Goal: Task Accomplishment & Management: Complete application form

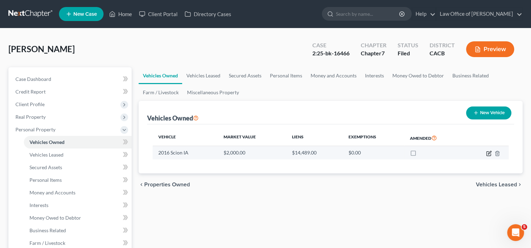
click at [487, 152] on icon "button" at bounding box center [489, 154] width 6 height 6
select select "0"
select select "10"
select select "2"
select select "0"
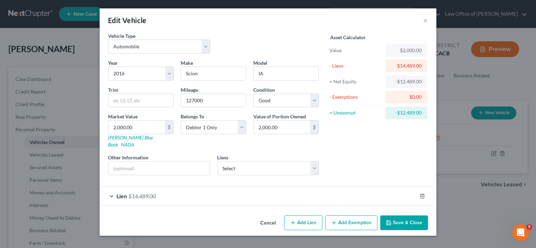
click at [138, 193] on span "$14,489.00" at bounding box center [141, 196] width 27 height 7
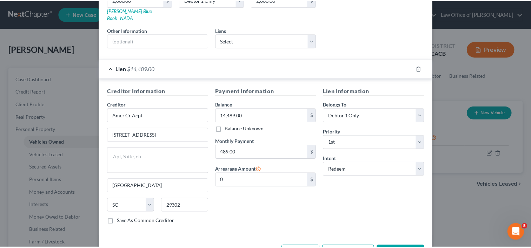
scroll to position [146, 0]
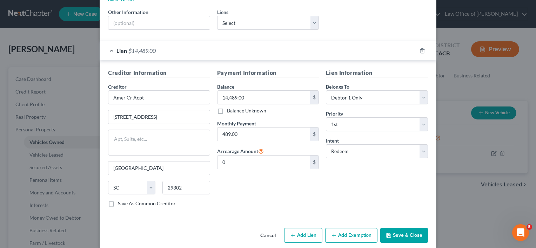
click at [405, 228] on button "Save & Close" at bounding box center [404, 235] width 48 height 15
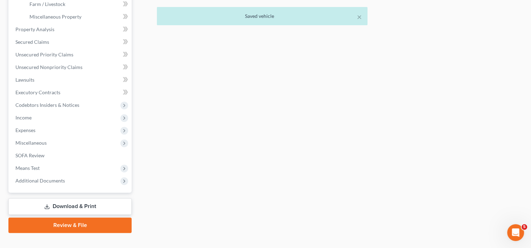
scroll to position [250, 0]
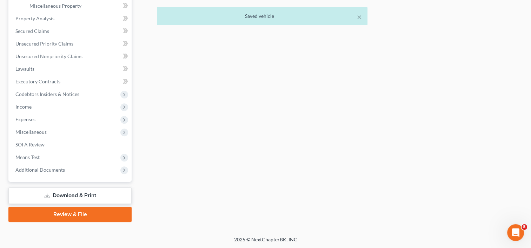
click at [80, 199] on link "Download & Print" at bounding box center [69, 196] width 123 height 16
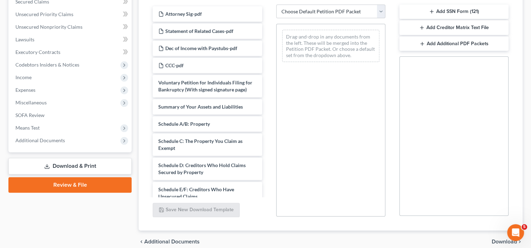
scroll to position [160, 0]
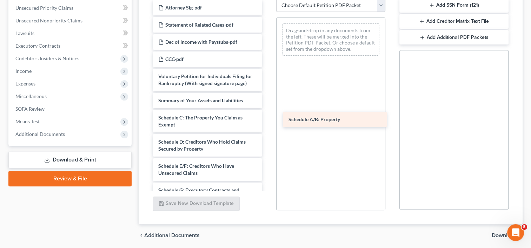
drag, startPoint x: 213, startPoint y: 122, endPoint x: 344, endPoint y: 118, distance: 130.3
click at [267, 118] on div "Schedule A/B: Property Attorney Sig-pdf Statement of Related Cases-pdf Dec of I…" at bounding box center [207, 232] width 120 height 465
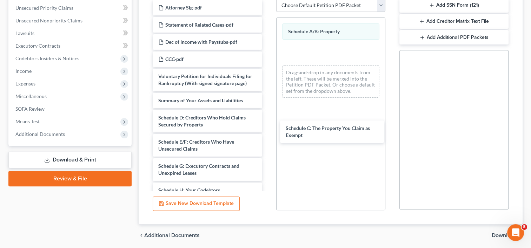
drag, startPoint x: 230, startPoint y: 122, endPoint x: 237, endPoint y: 122, distance: 7.0
click at [267, 126] on div "Schedule C: The Property You Claim as Exempt Attorney Sig-pdf Statement of Rela…" at bounding box center [207, 220] width 120 height 440
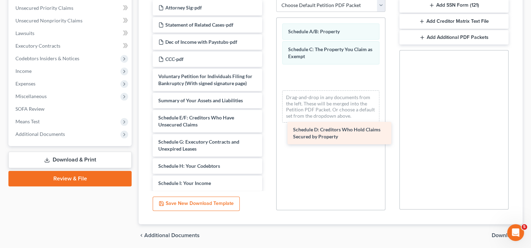
drag, startPoint x: 224, startPoint y: 118, endPoint x: 359, endPoint y: 124, distance: 134.9
click at [267, 124] on div "Schedule D: Creditors Who Hold Claims Secured by Property Attorney Sig-pdf Stat…" at bounding box center [207, 208] width 120 height 416
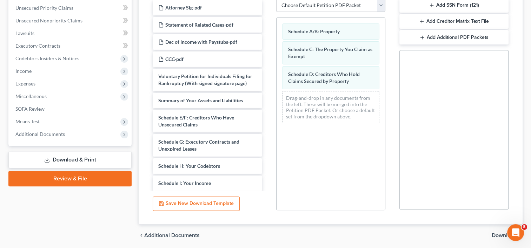
scroll to position [184, 0]
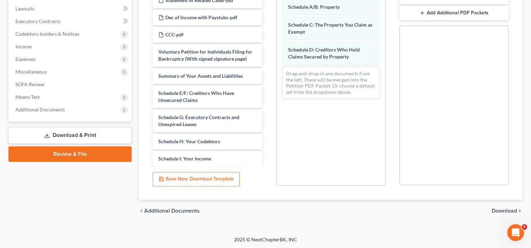
click at [499, 212] on span "Download" at bounding box center [504, 211] width 25 height 6
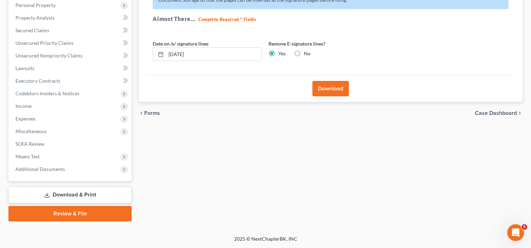
scroll to position [124, 0]
click at [334, 90] on button "Download" at bounding box center [330, 89] width 36 height 15
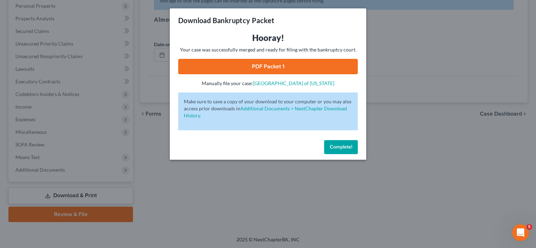
click at [259, 68] on link "PDF Packet 1" at bounding box center [268, 66] width 180 height 15
click at [335, 151] on button "Complete!" at bounding box center [341, 147] width 34 height 14
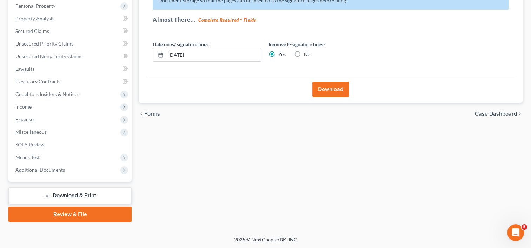
scroll to position [0, 0]
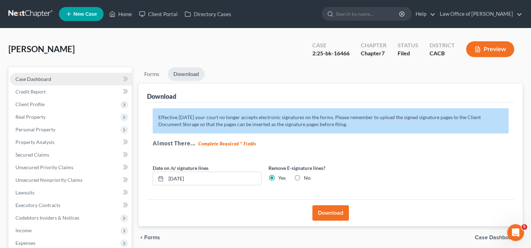
click at [33, 80] on span "Case Dashboard" at bounding box center [33, 79] width 36 height 6
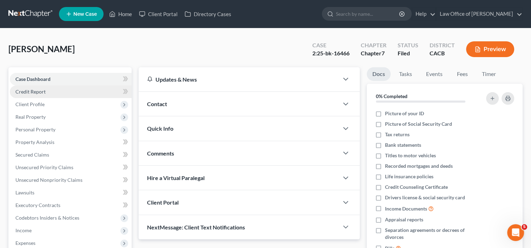
click at [35, 91] on span "Credit Report" at bounding box center [30, 92] width 30 height 6
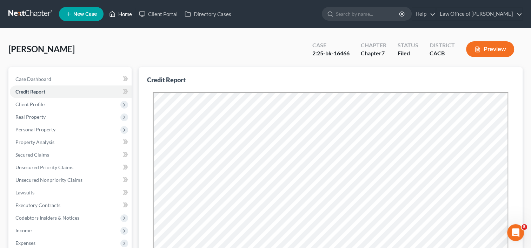
click at [129, 13] on link "Home" at bounding box center [121, 14] width 30 height 13
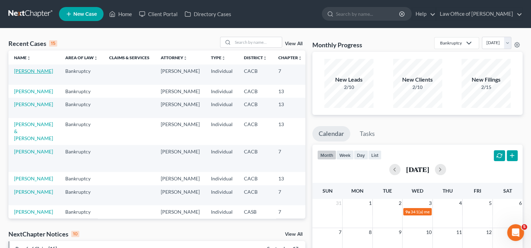
click at [18, 72] on link "[PERSON_NAME]" at bounding box center [33, 71] width 39 height 6
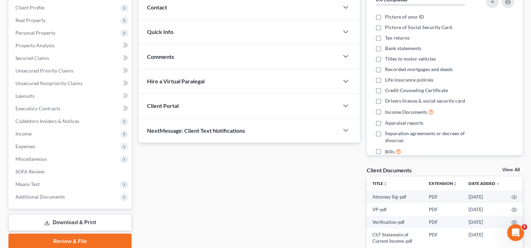
scroll to position [98, 0]
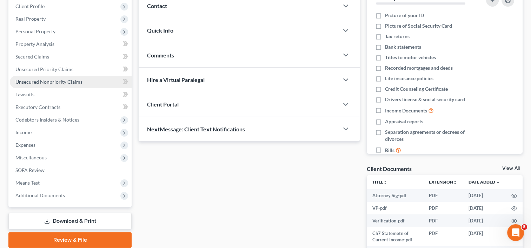
click at [64, 82] on span "Unsecured Nonpriority Claims" at bounding box center [48, 82] width 67 height 6
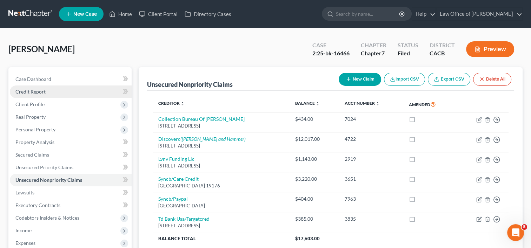
click at [36, 92] on span "Credit Report" at bounding box center [30, 92] width 30 height 6
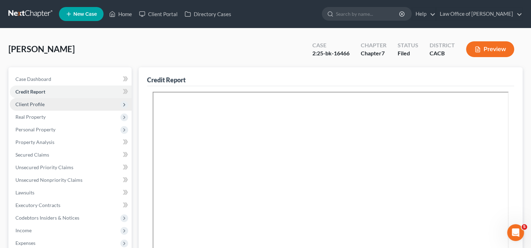
click at [36, 103] on span "Client Profile" at bounding box center [29, 104] width 29 height 6
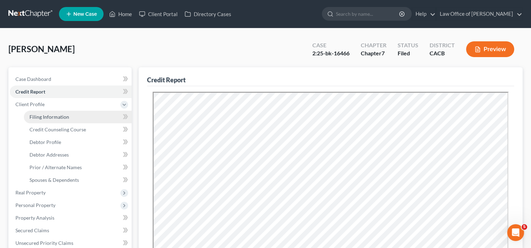
click at [46, 114] on span "Filing Information" at bounding box center [49, 117] width 40 height 6
select select "1"
select select "0"
select select "4"
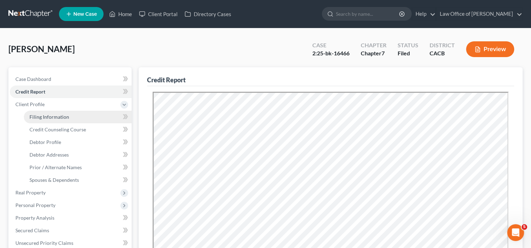
select select "0"
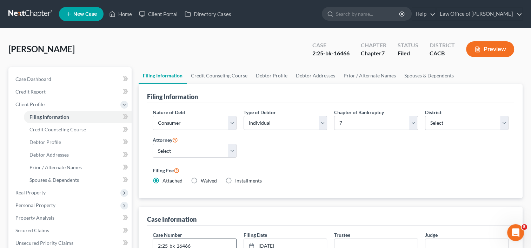
click at [216, 245] on input "2:25-bk-16466" at bounding box center [194, 245] width 83 height 13
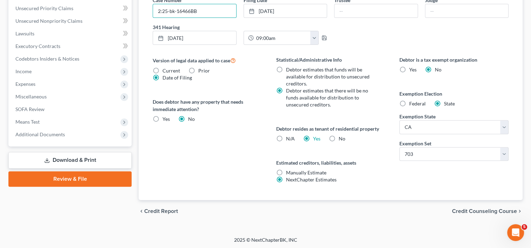
type input "2:25-bk-16466BB"
click at [58, 160] on link "Download & Print" at bounding box center [69, 160] width 123 height 16
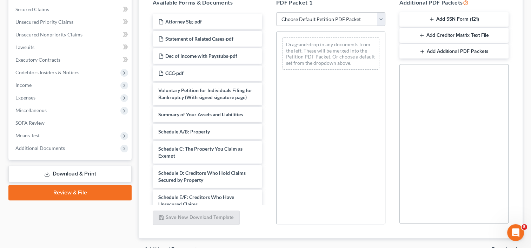
scroll to position [156, 0]
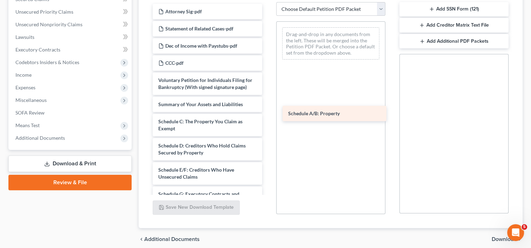
drag, startPoint x: 199, startPoint y: 125, endPoint x: 348, endPoint y: 114, distance: 149.9
click at [267, 114] on div "Schedule A/B: Property Attorney Sig-pdf Statement of Related Cases-pdf Dec of I…" at bounding box center [207, 236] width 120 height 465
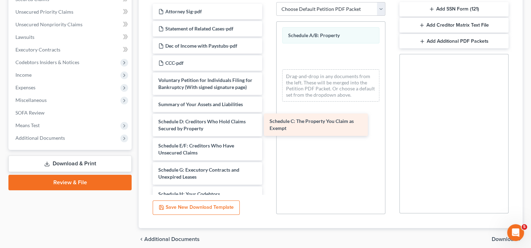
drag, startPoint x: 188, startPoint y: 125, endPoint x: 304, endPoint y: 115, distance: 116.5
click at [267, 115] on div "Schedule C: The Property You Claim as Exempt Attorney Sig-pdf Statement of Rela…" at bounding box center [207, 224] width 120 height 440
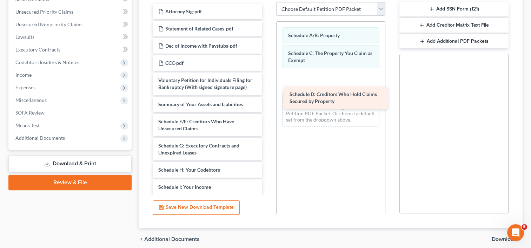
drag, startPoint x: 205, startPoint y: 136, endPoint x: 337, endPoint y: 102, distance: 135.8
click at [267, 102] on div "Schedule D: Creditors Who Hold Claims Secured by Property Attorney Sig-pdf Stat…" at bounding box center [207, 212] width 120 height 416
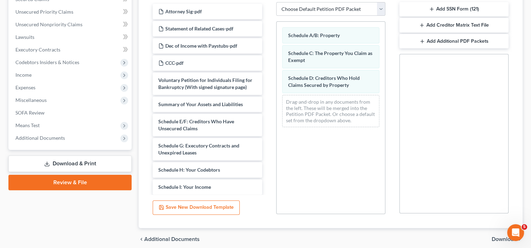
click at [497, 237] on span "Download" at bounding box center [504, 240] width 25 height 6
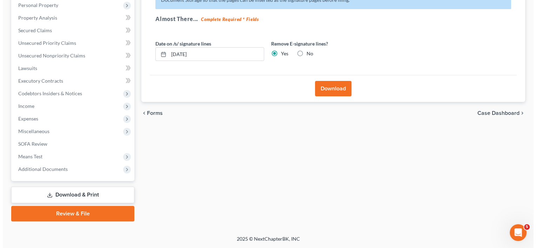
scroll to position [124, 0]
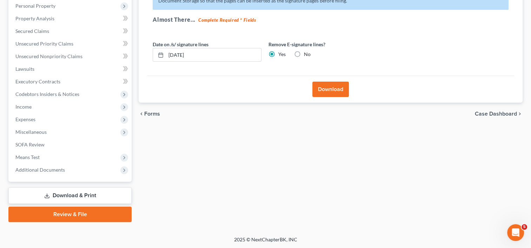
click at [328, 88] on button "Download" at bounding box center [330, 89] width 36 height 15
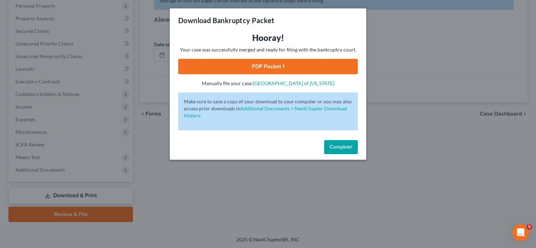
click at [269, 64] on link "PDF Packet 1" at bounding box center [268, 66] width 180 height 15
